Goal: Find specific page/section: Find specific page/section

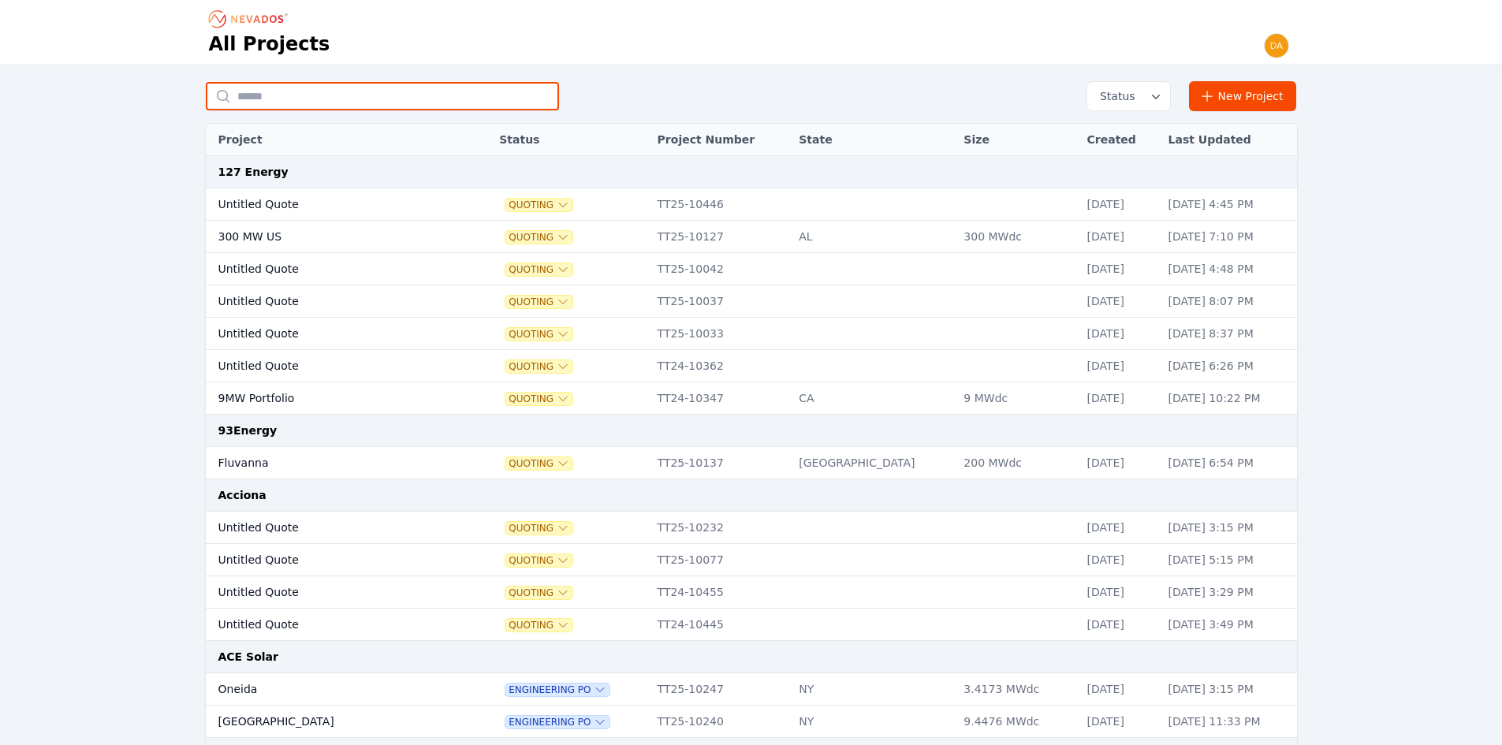
click at [337, 94] on input "text" at bounding box center [382, 96] width 353 height 28
click at [346, 97] on input "text" at bounding box center [382, 96] width 353 height 28
type input "********"
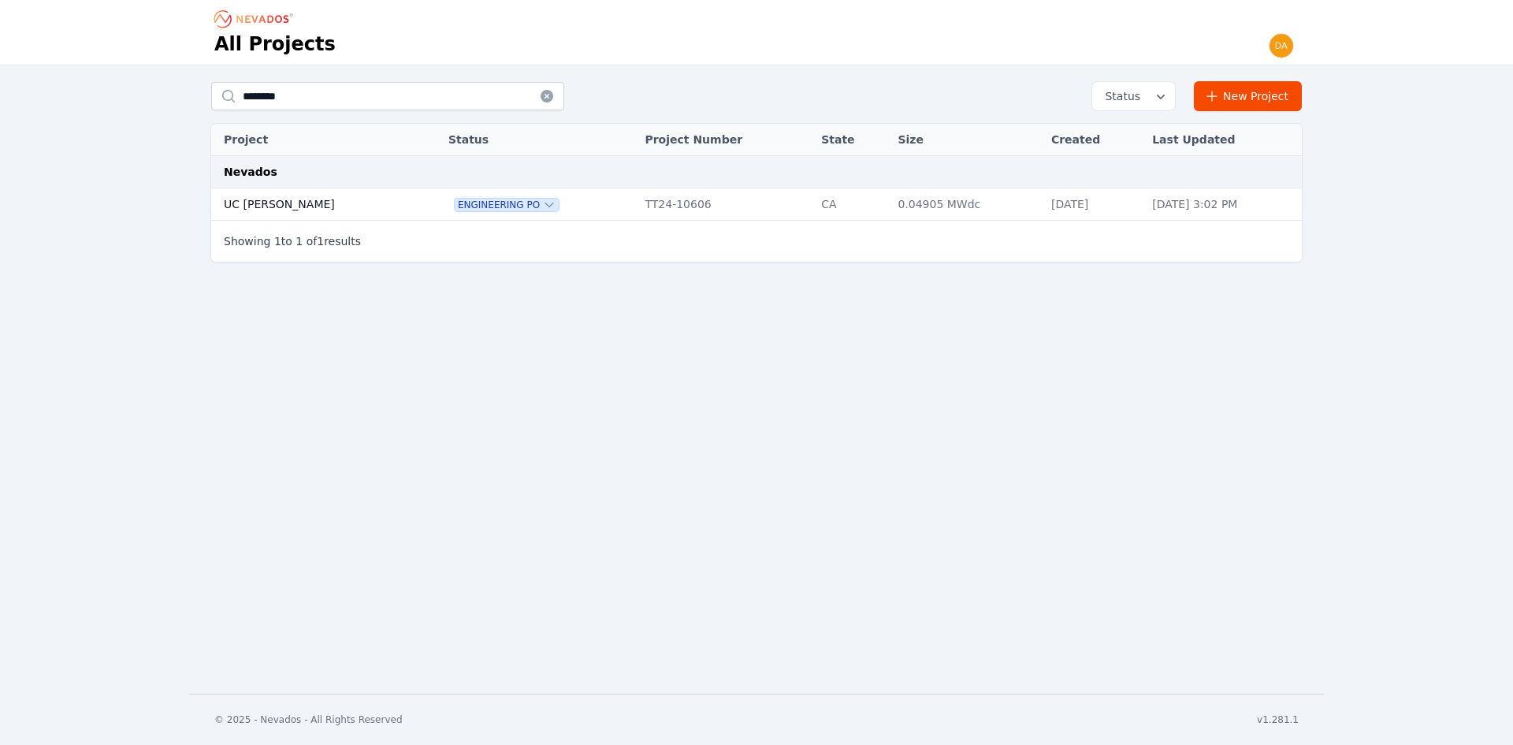
click at [314, 206] on td "UC [PERSON_NAME]" at bounding box center [313, 204] width 205 height 32
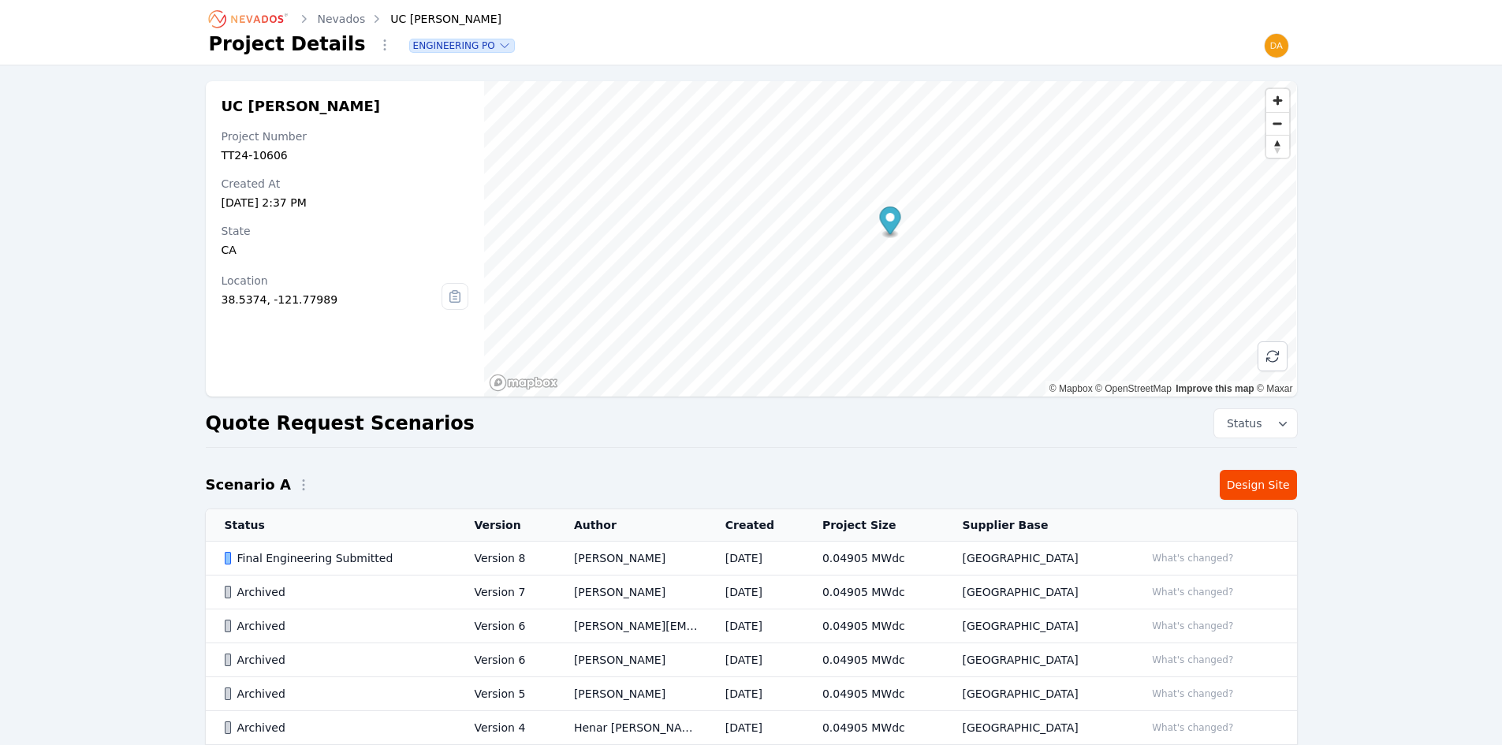
click at [317, 550] on div "Final Engineering Submitted" at bounding box center [336, 558] width 223 height 16
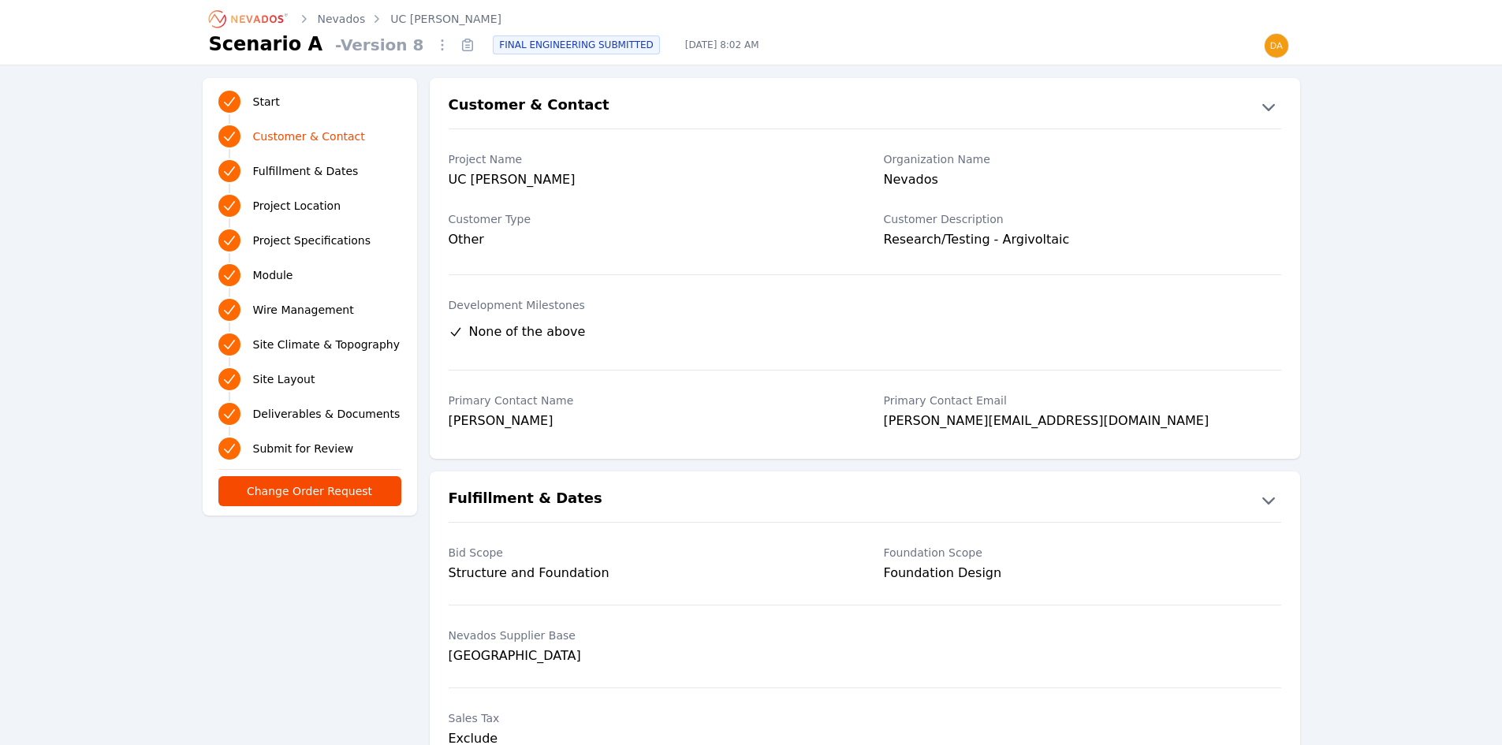
click at [331, 449] on span "Submit for Review" at bounding box center [303, 449] width 101 height 16
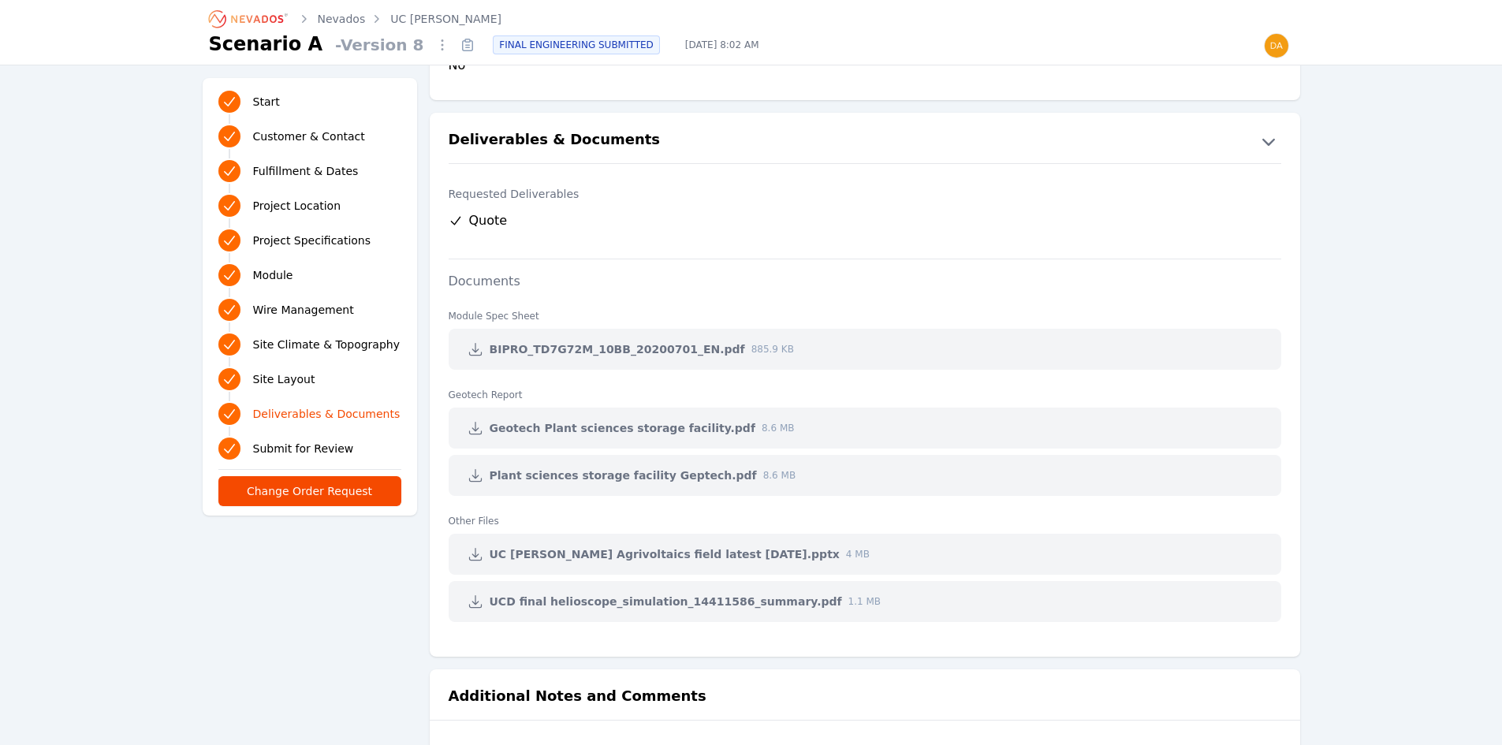
click at [338, 418] on span "Deliverables & Documents" at bounding box center [326, 414] width 147 height 16
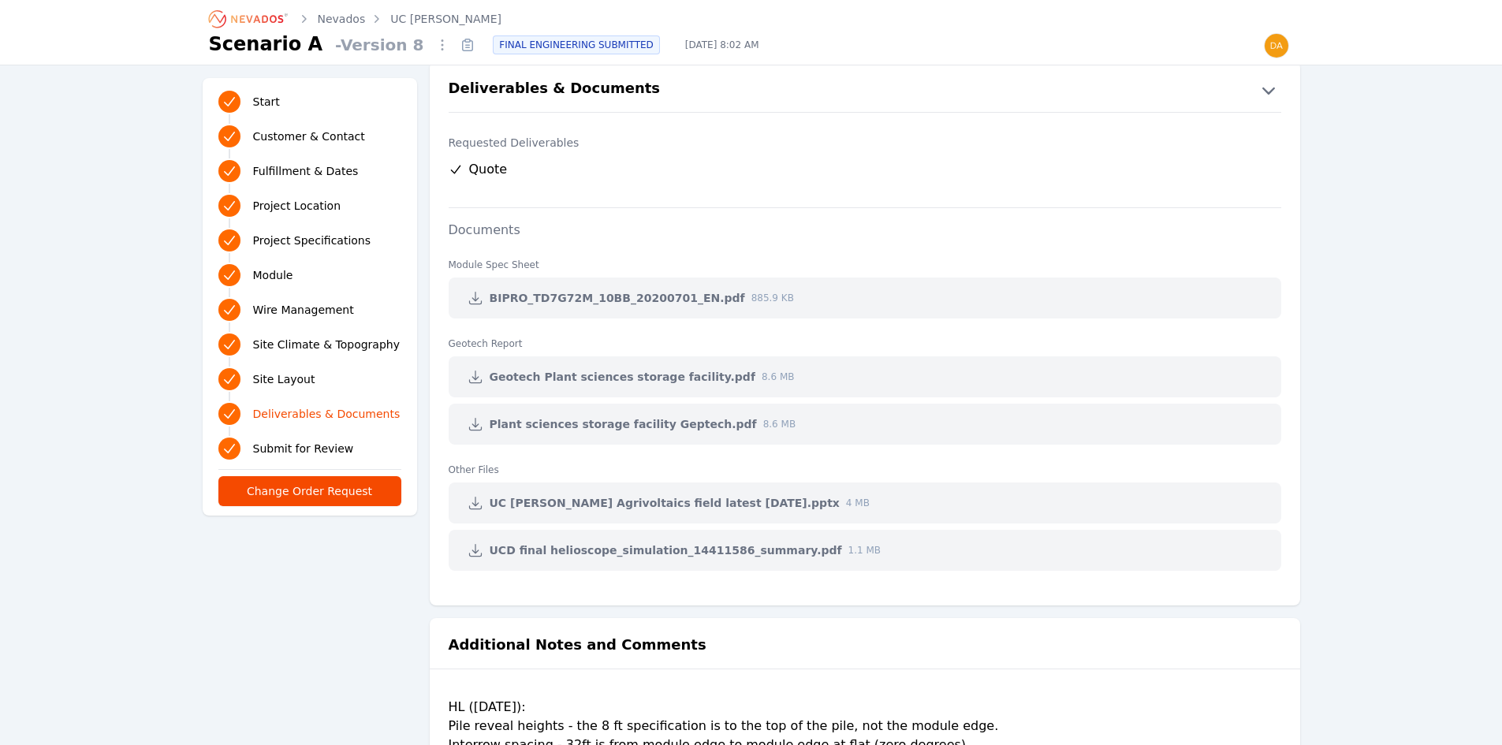
scroll to position [3208, 0]
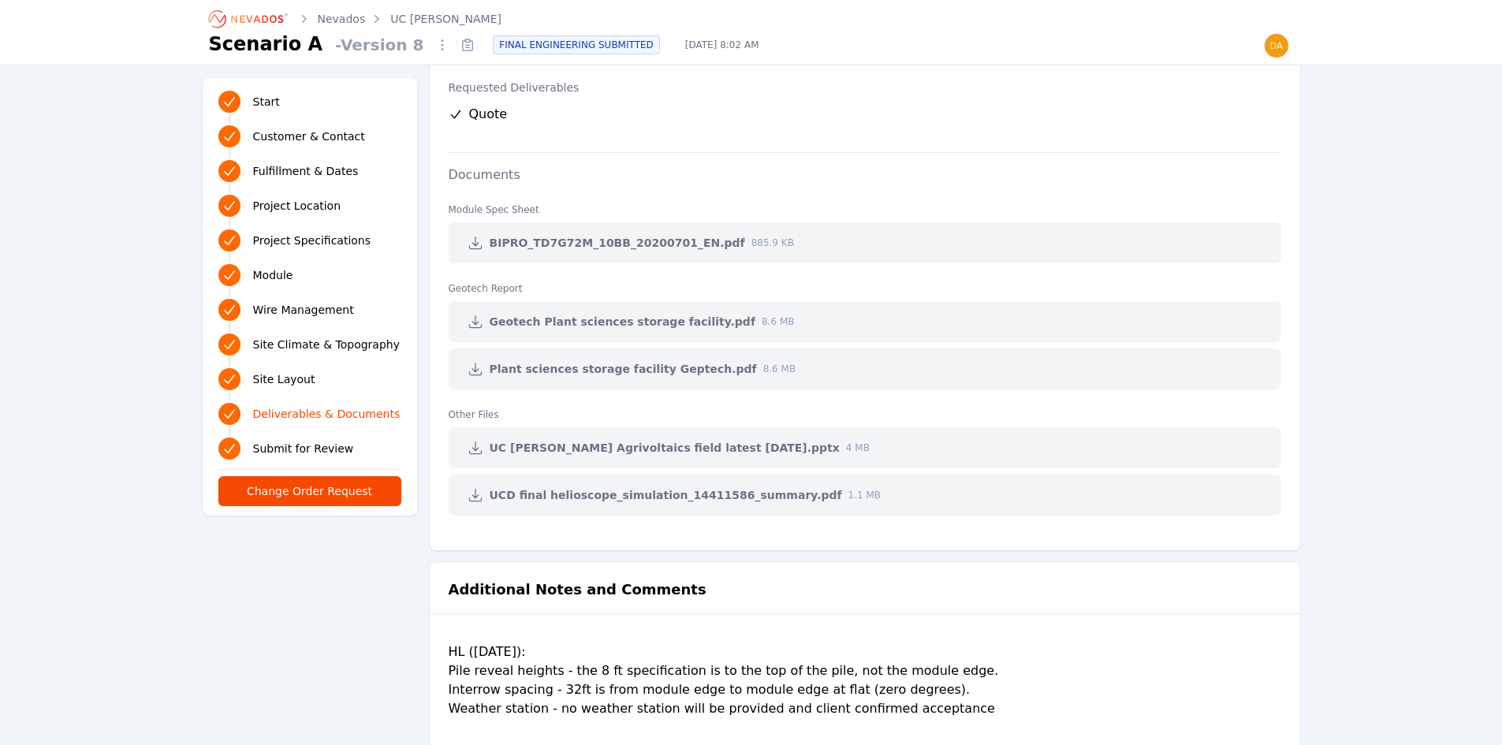
click at [478, 243] on icon at bounding box center [475, 243] width 12 height 12
click at [266, 9] on icon "Breadcrumb" at bounding box center [249, 18] width 87 height 25
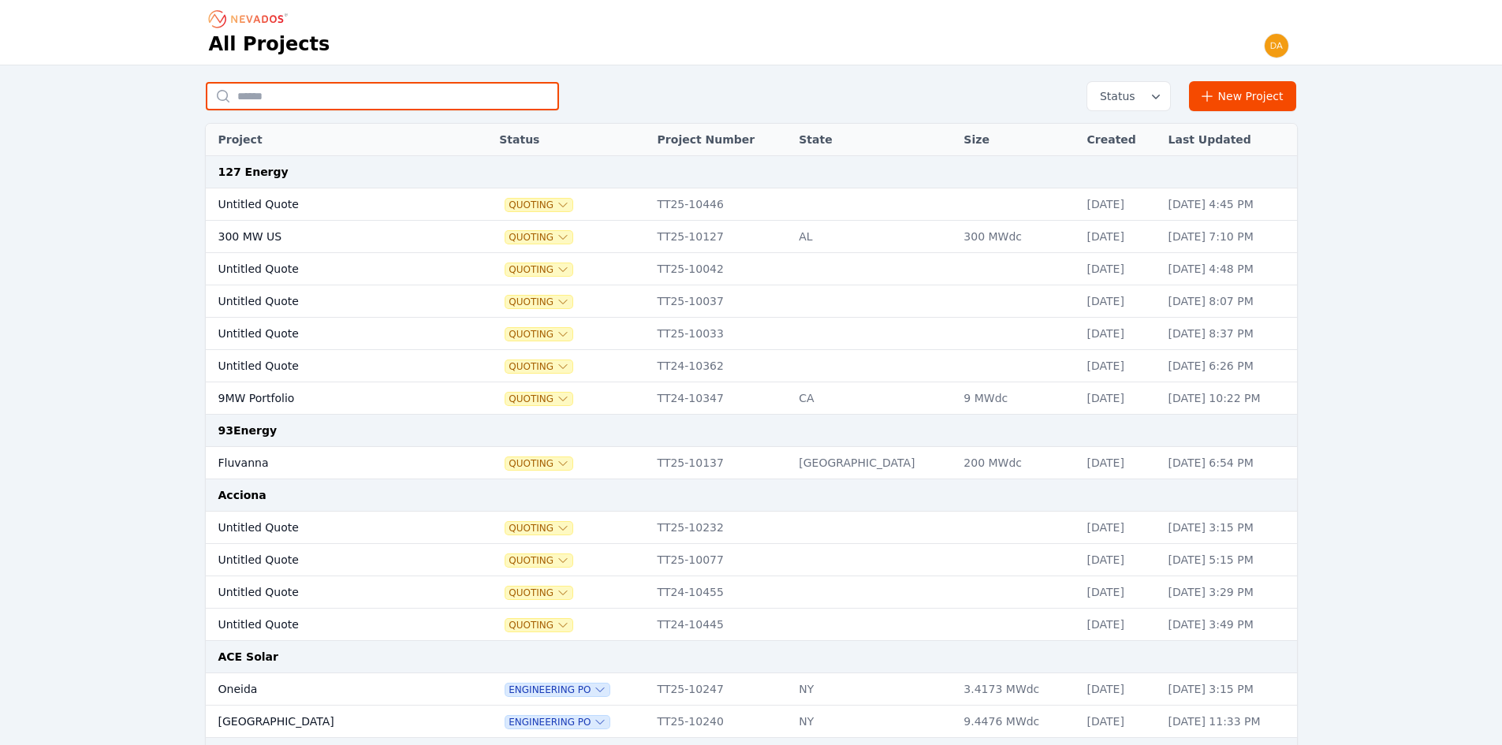
click at [368, 93] on input "text" at bounding box center [382, 96] width 353 height 28
type input "**********"
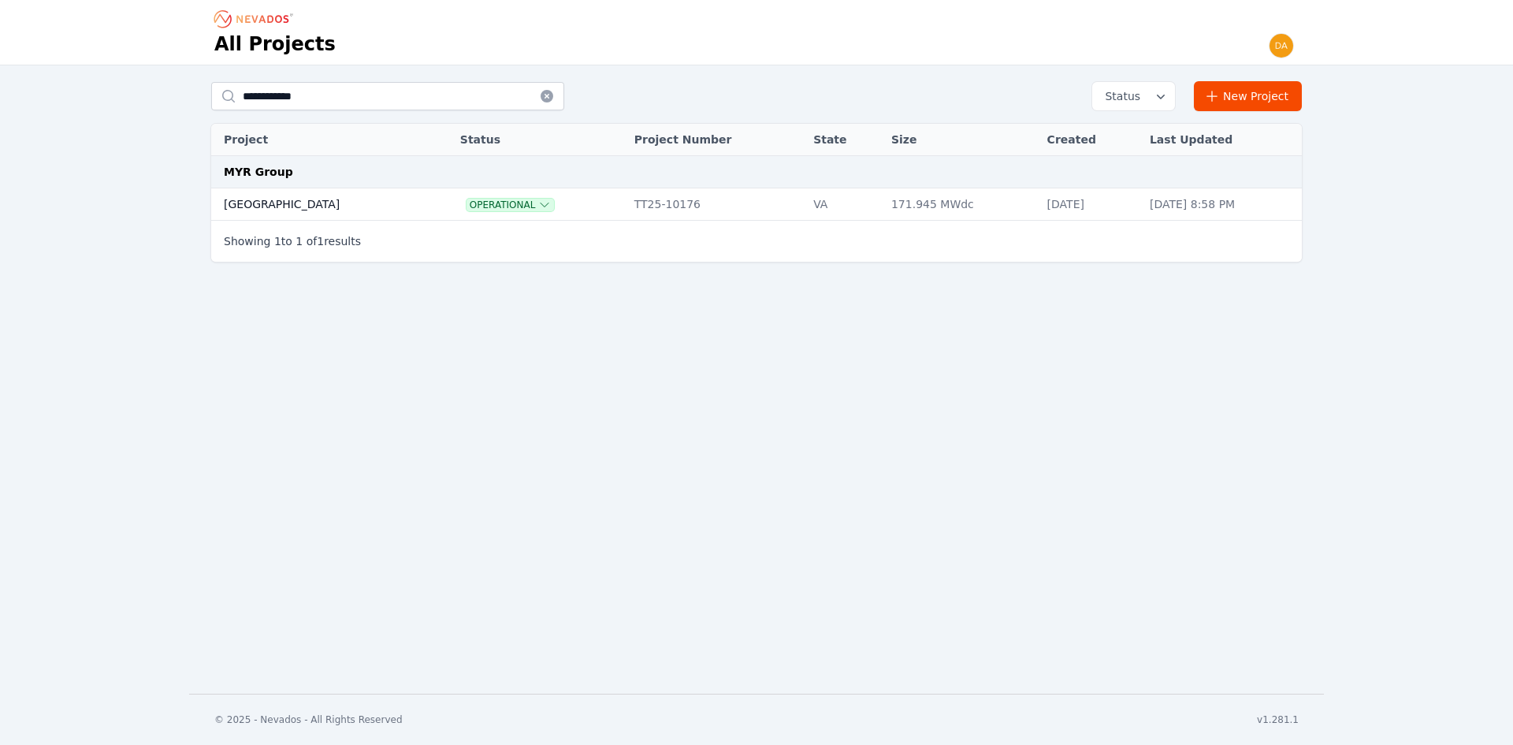
click at [319, 195] on td "[GEOGRAPHIC_DATA]" at bounding box center [319, 204] width 216 height 32
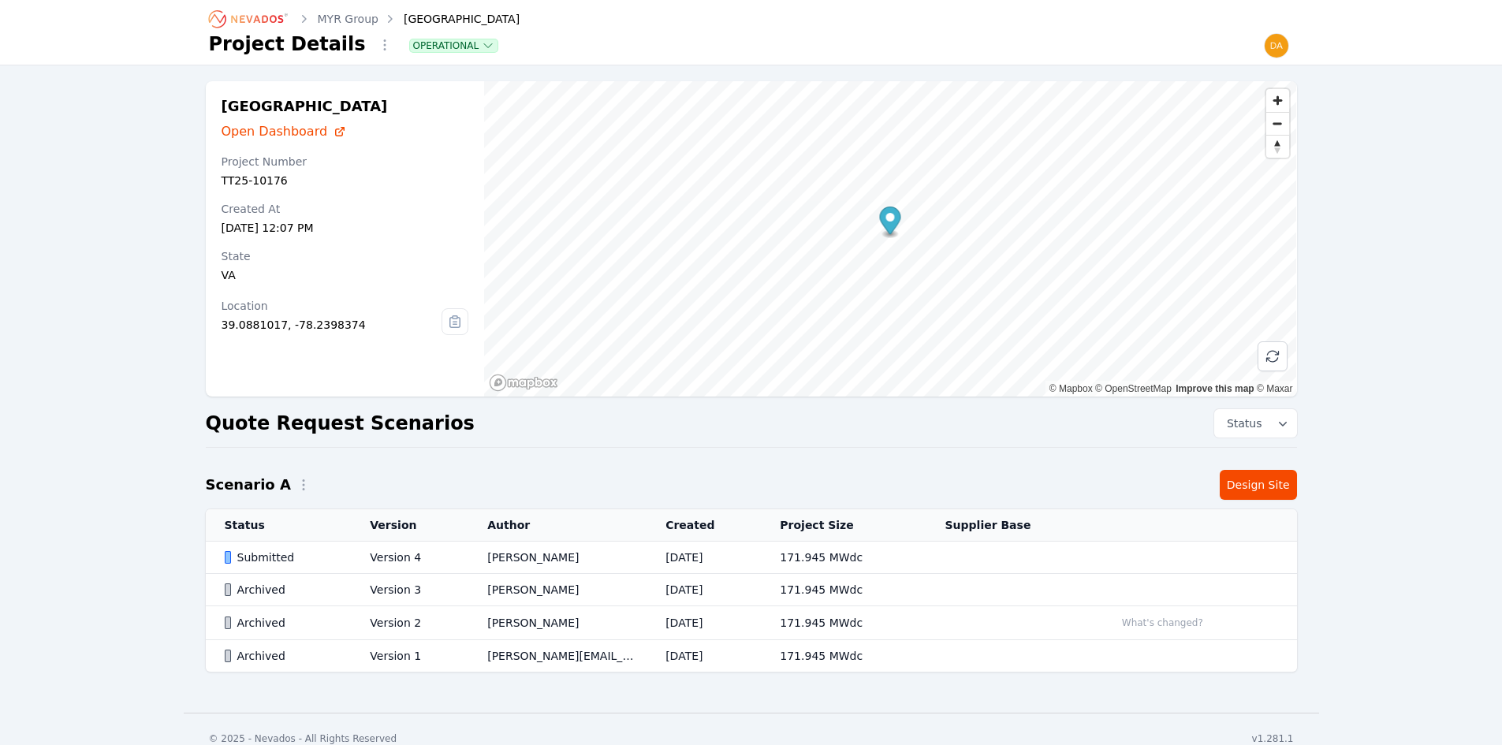
click at [292, 554] on div "Submitted" at bounding box center [284, 557] width 119 height 16
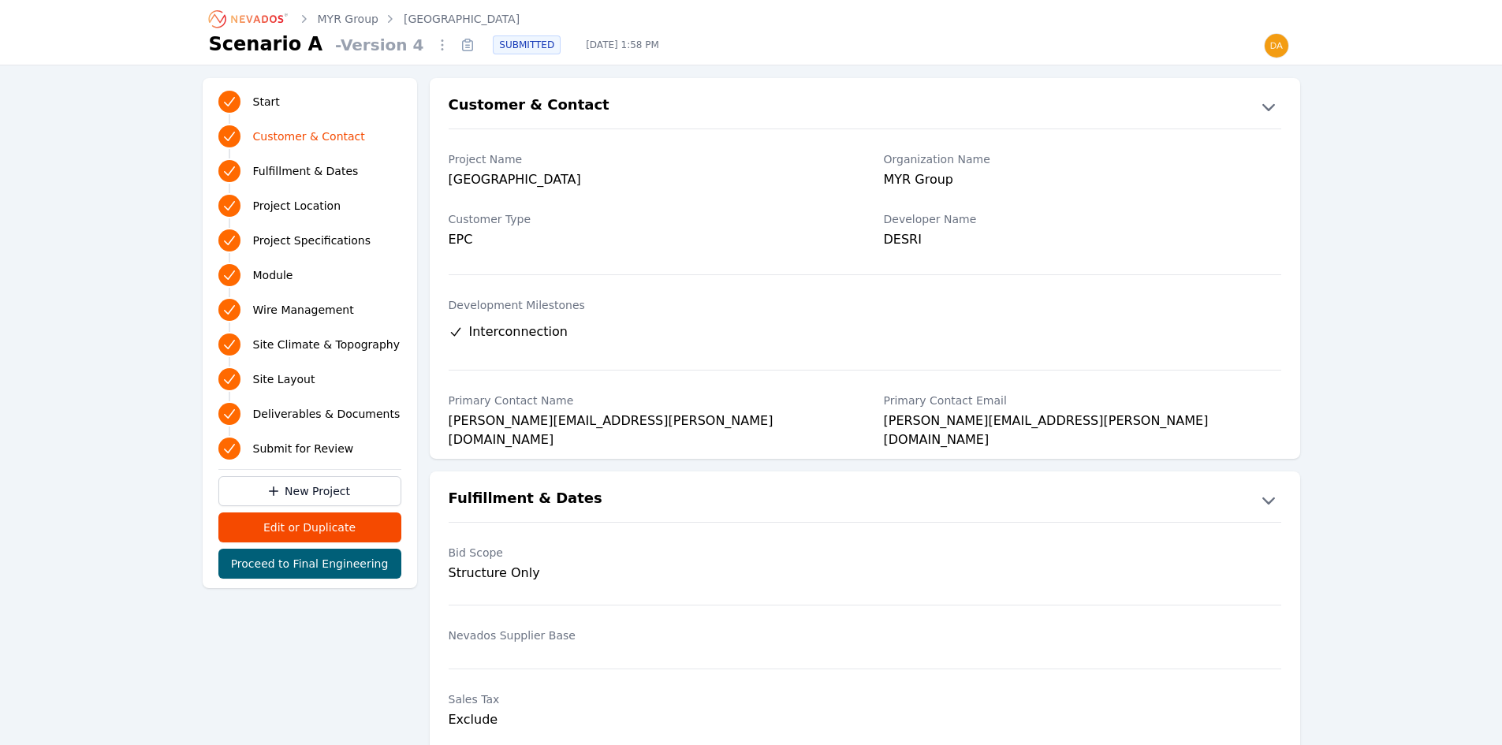
click at [321, 242] on span "Project Specifications" at bounding box center [312, 241] width 118 height 16
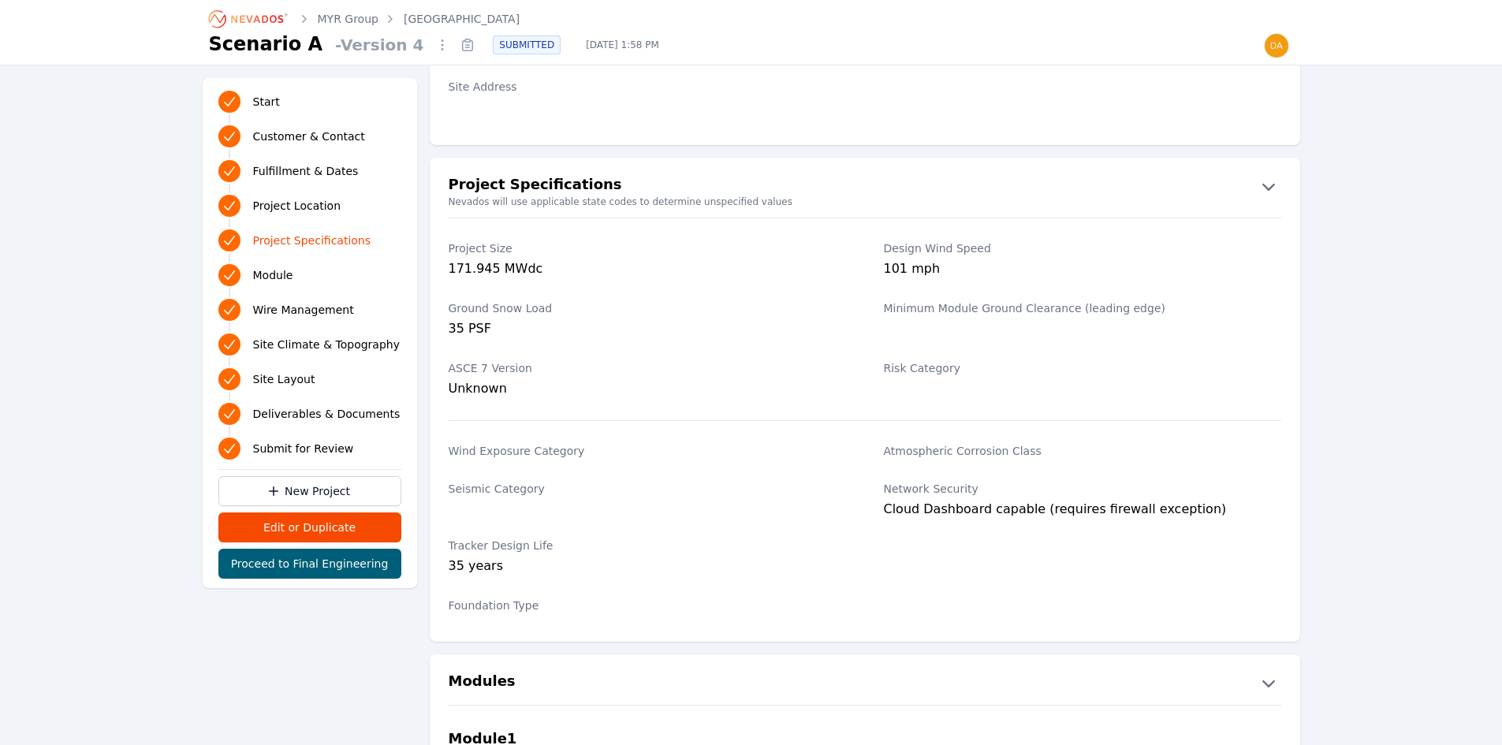
scroll to position [1044, 0]
